Goal: Information Seeking & Learning: Understand process/instructions

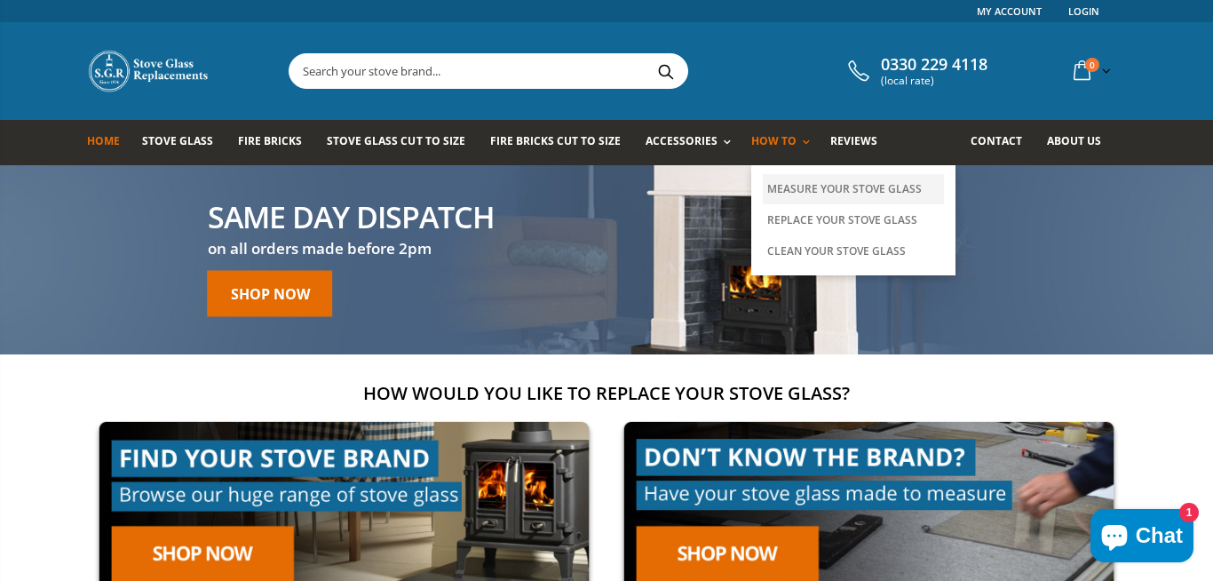
click at [787, 197] on link "Measure Your Stove Glass" at bounding box center [853, 189] width 181 height 30
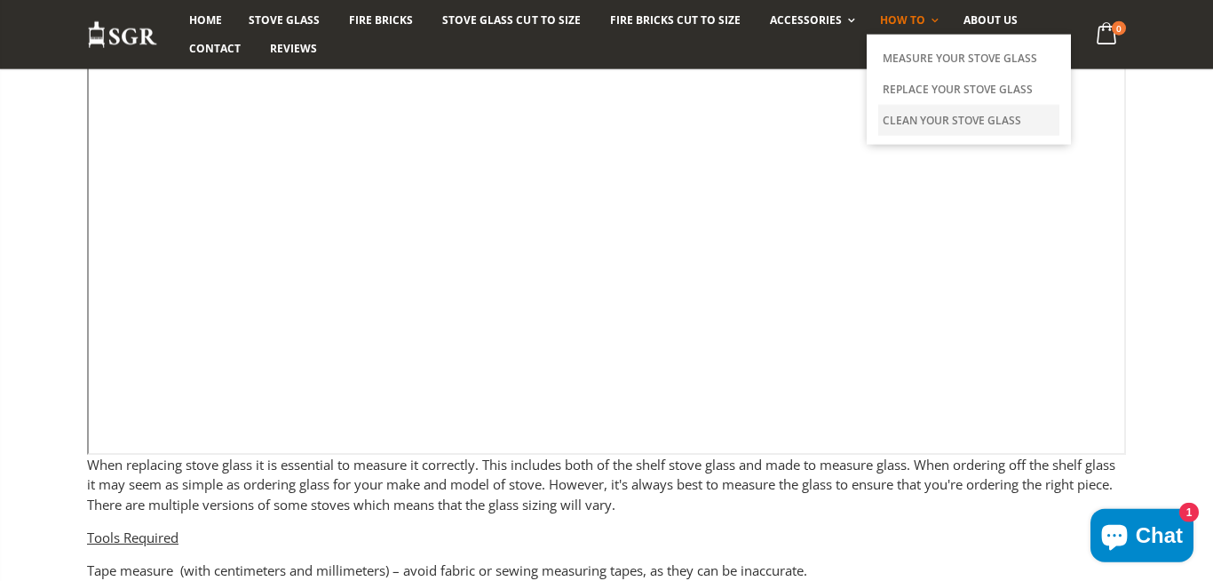
scroll to position [245, 0]
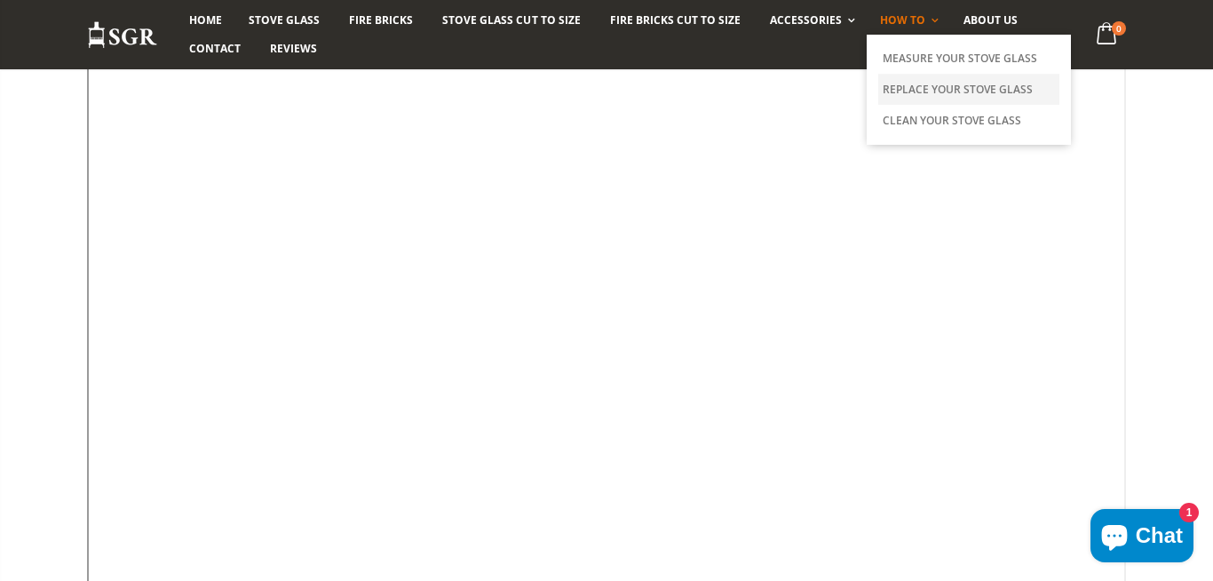
click at [911, 79] on link "Replace Your Stove Glass" at bounding box center [969, 89] width 181 height 31
